Goal: Task Accomplishment & Management: Use online tool/utility

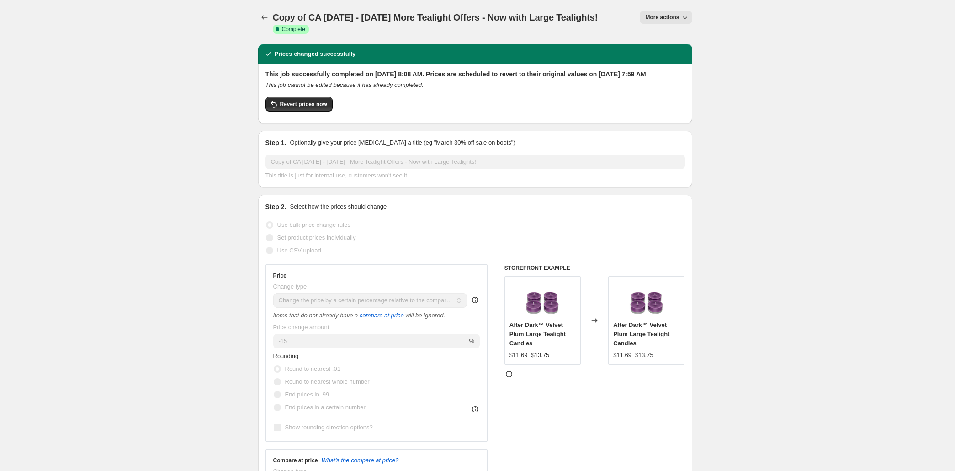
select select "pcap"
select select "no_change"
select select "collection"
click at [260, 21] on icon "Price change jobs" at bounding box center [264, 17] width 9 height 9
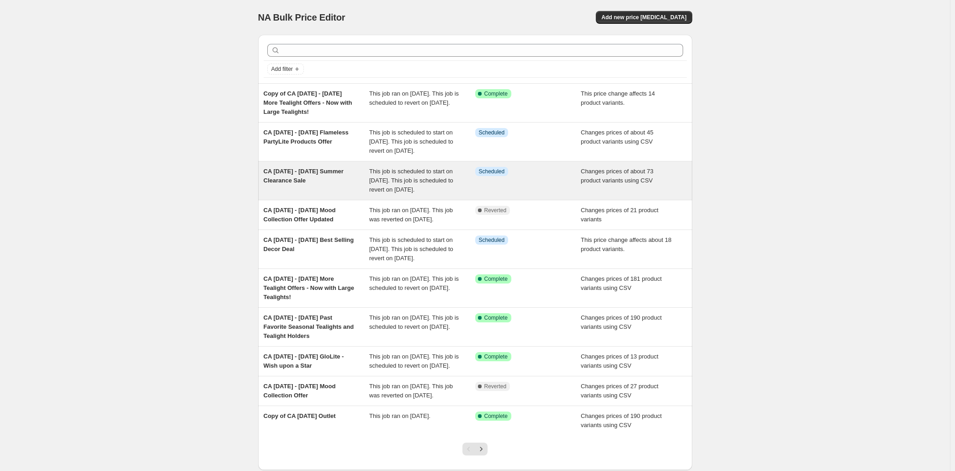
click at [307, 194] on div "CA [DATE] - [DATE] Summer Clearance Sale" at bounding box center [317, 180] width 106 height 27
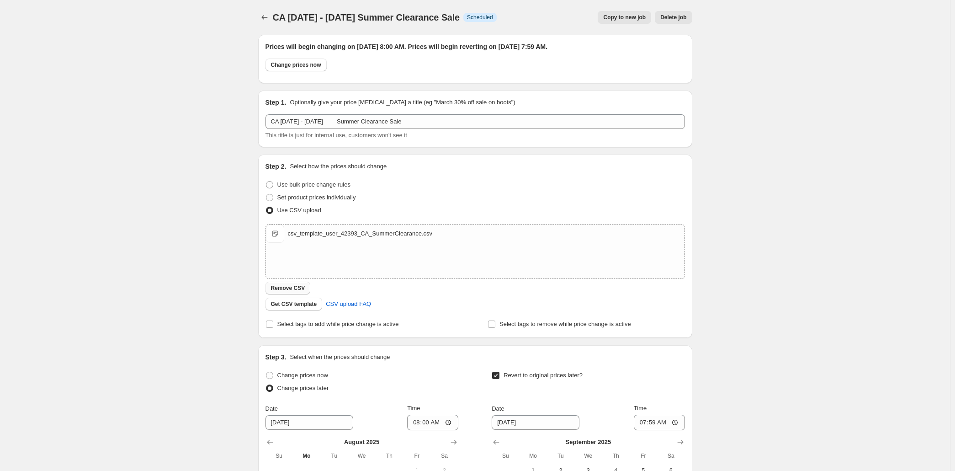
click at [271, 292] on span "Remove CSV" at bounding box center [288, 287] width 34 height 7
click at [843, 367] on div "CA [DATE] - [DATE] Summer Clearance Sale. This page is ready CA [DATE] - [DATE]…" at bounding box center [475, 325] width 950 height 650
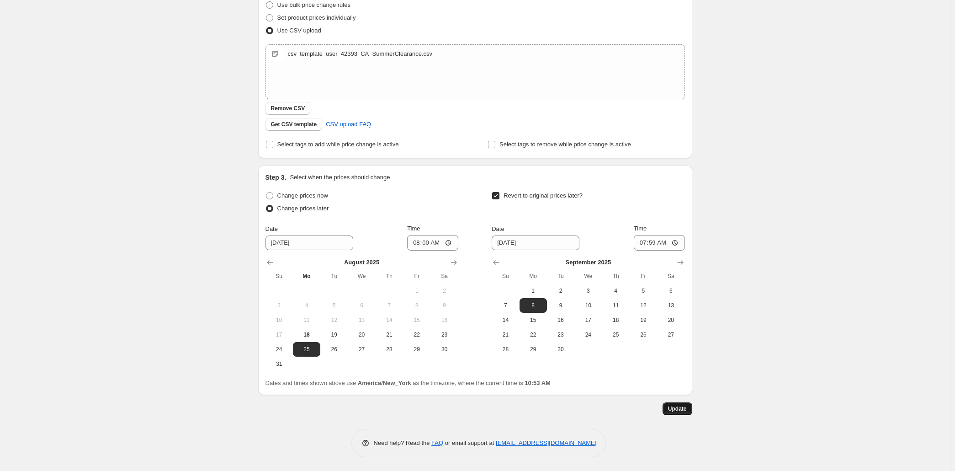
click at [687, 412] on span "Update" at bounding box center [677, 408] width 19 height 7
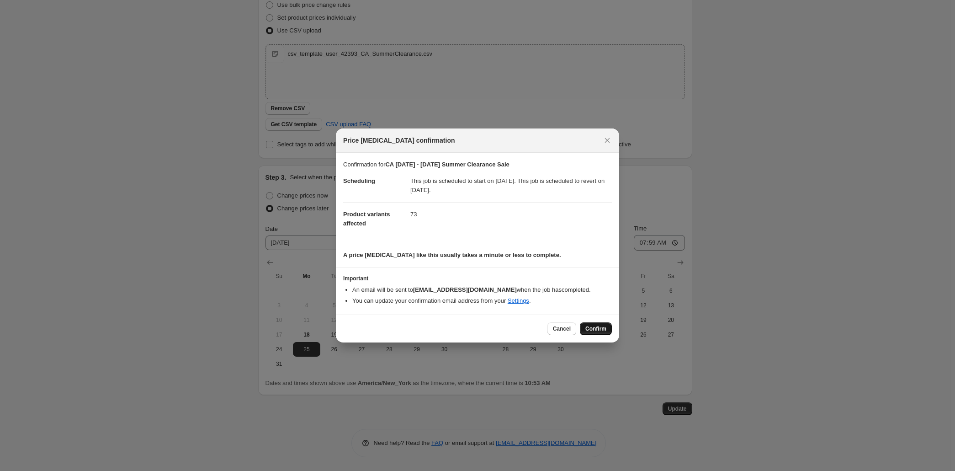
click at [606, 332] on span "Confirm" at bounding box center [595, 328] width 21 height 7
